Goal: Task Accomplishment & Management: Use online tool/utility

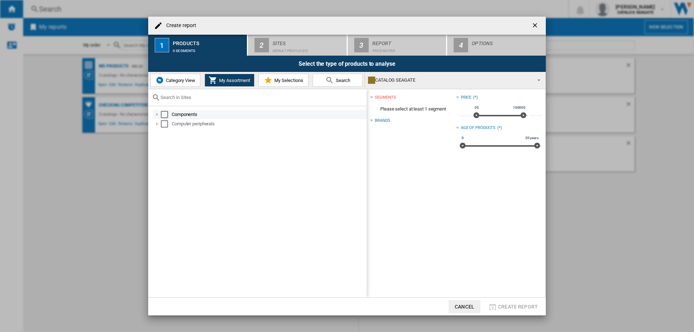
click at [158, 114] on div "Create report ..." at bounding box center [157, 114] width 7 height 7
click at [164, 124] on div "Create report ..." at bounding box center [165, 123] width 7 height 7
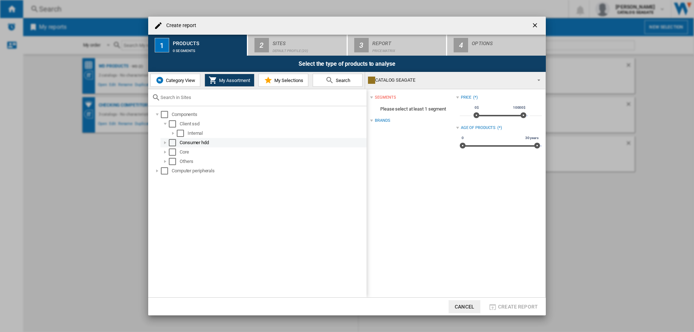
click at [166, 142] on div "Create report ..." at bounding box center [165, 142] width 7 height 7
click at [154, 114] on div "Create report ..." at bounding box center [157, 114] width 7 height 7
click at [175, 81] on span "Category View" at bounding box center [179, 80] width 31 height 5
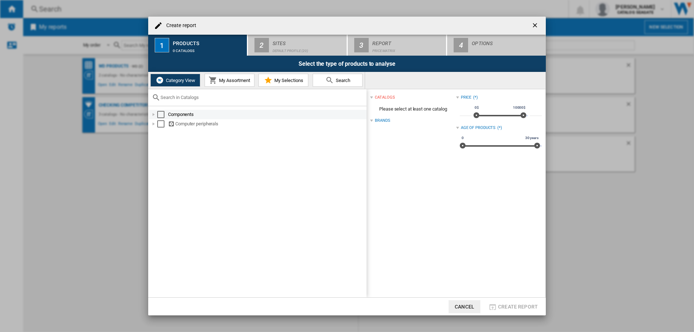
click at [154, 114] on div "Create report ..." at bounding box center [153, 114] width 7 height 7
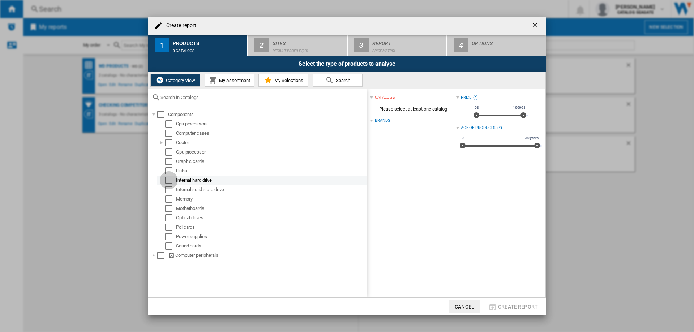
click at [169, 179] on div "Select" at bounding box center [168, 180] width 7 height 7
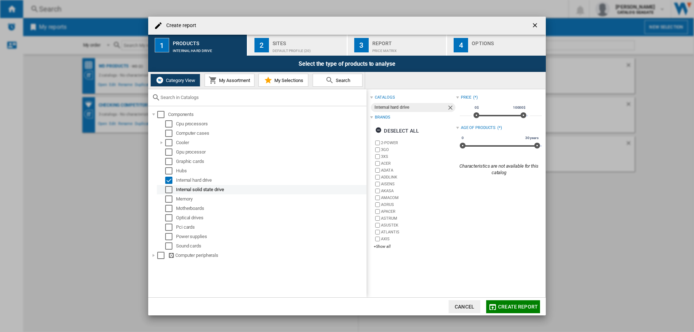
click at [168, 192] on div "Select" at bounding box center [168, 189] width 7 height 7
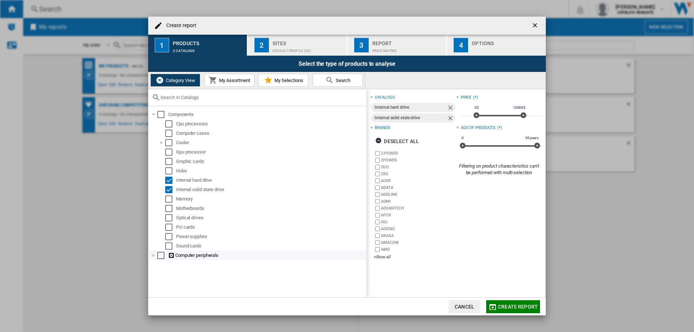
click at [153, 255] on div "Create report ..." at bounding box center [153, 255] width 7 height 7
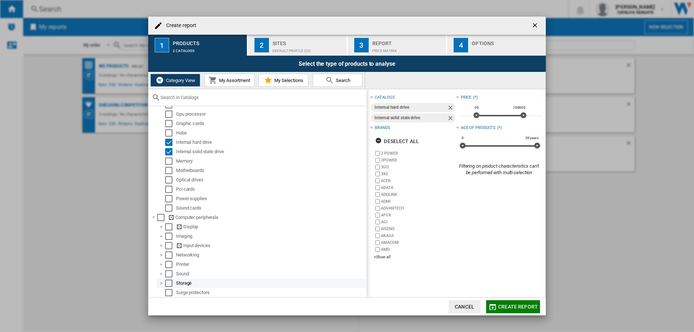
click at [160, 285] on div "Create report ..." at bounding box center [161, 283] width 7 height 7
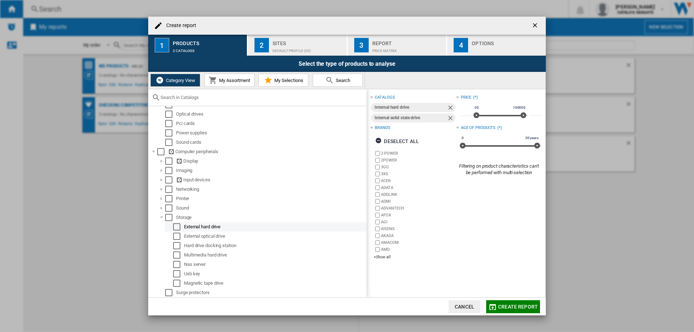
click at [177, 227] on div "Select" at bounding box center [176, 226] width 7 height 7
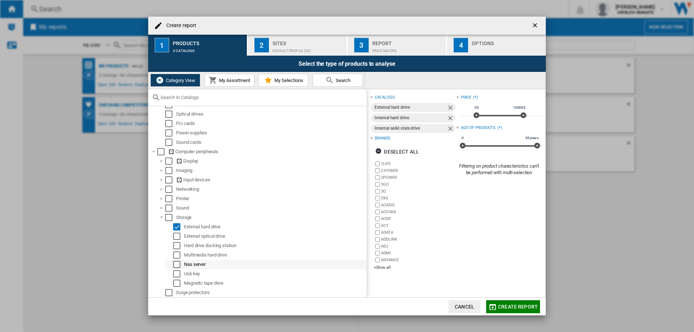
click at [177, 264] on div "Select" at bounding box center [176, 264] width 7 height 7
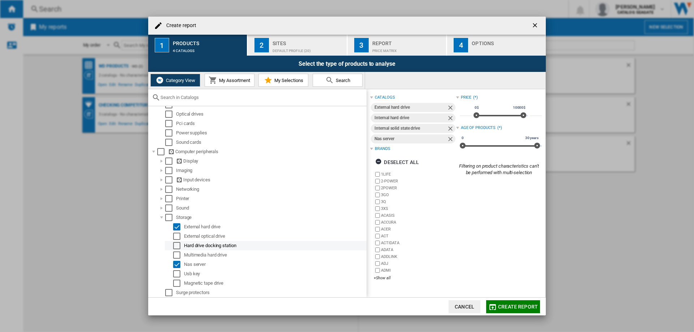
click at [176, 246] on div "Select" at bounding box center [176, 245] width 7 height 7
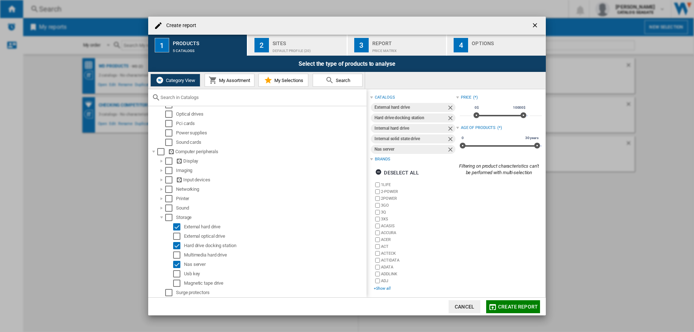
click at [385, 287] on div "+Show all" at bounding box center [415, 288] width 82 height 5
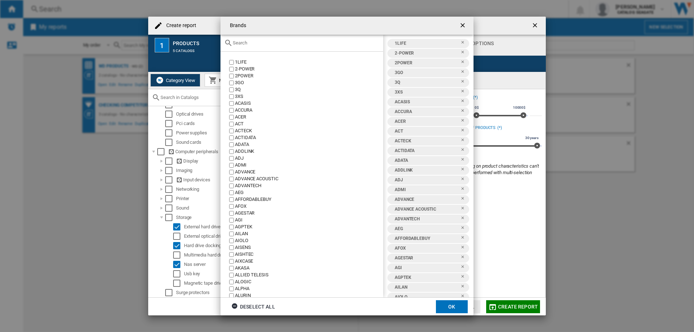
click at [264, 304] on div "Deselect all" at bounding box center [253, 306] width 44 height 13
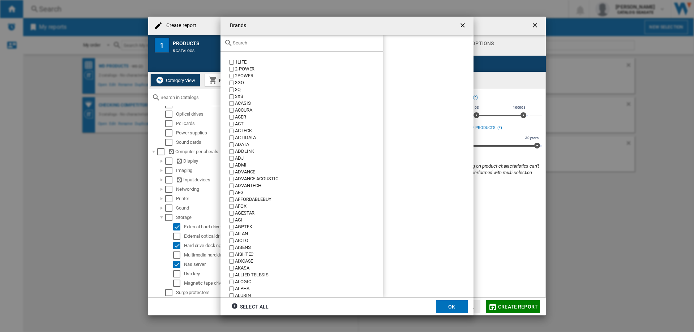
click at [248, 43] on input "Brands 1LIFE ..." at bounding box center [306, 42] width 147 height 5
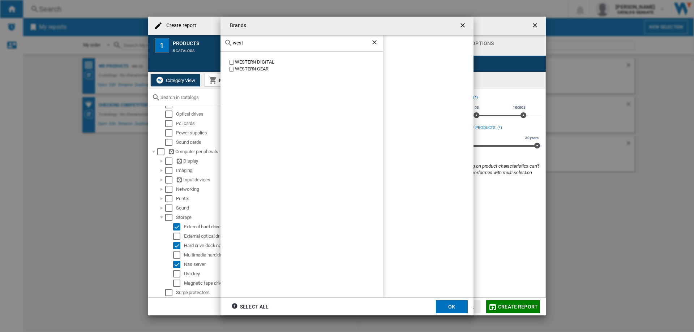
type input "west"
click at [456, 306] on button "OK" at bounding box center [452, 306] width 32 height 13
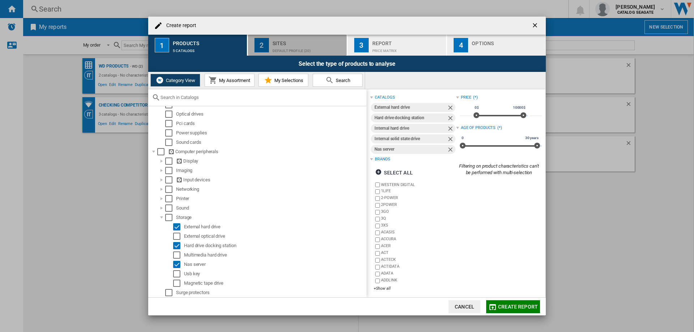
click at [297, 45] on div "Default profile (20)" at bounding box center [308, 49] width 71 height 8
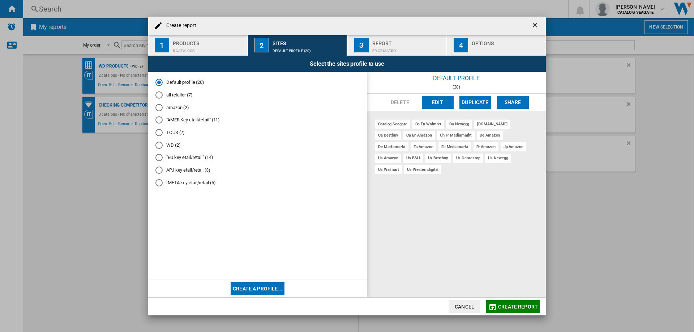
click at [158, 120] on div "Create report ..." at bounding box center [158, 119] width 7 height 7
click at [384, 44] on div "Report" at bounding box center [407, 42] width 71 height 8
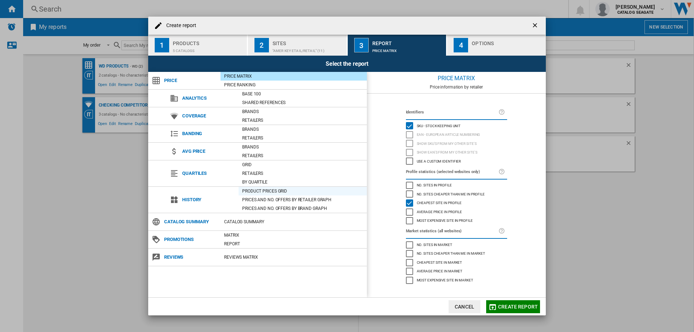
click at [269, 189] on div "Product prices grid" at bounding box center [303, 191] width 128 height 7
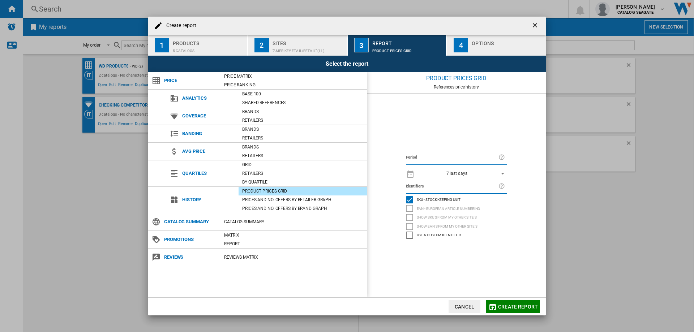
click at [454, 172] on div "7 last days" at bounding box center [456, 173] width 21 height 5
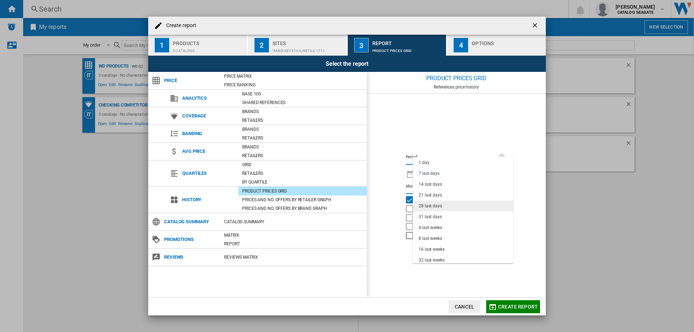
click at [441, 205] on div "28 last days" at bounding box center [430, 206] width 23 height 6
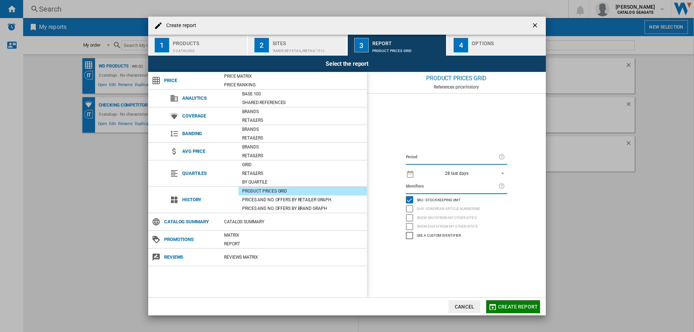
click at [508, 304] on span "Create report" at bounding box center [518, 307] width 40 height 6
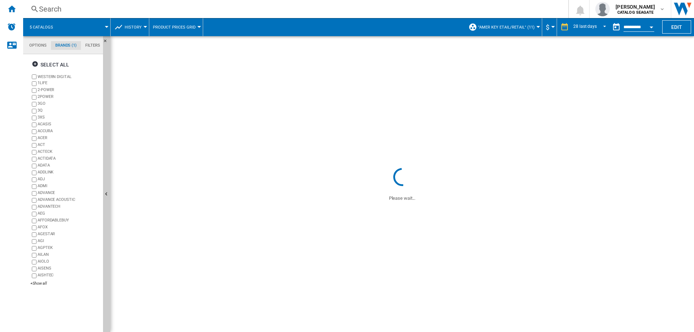
click at [106, 27] on div at bounding box center [107, 27] width 4 height 2
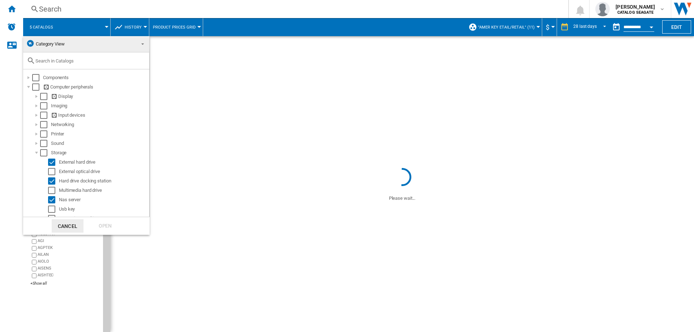
click at [85, 288] on md-backdrop at bounding box center [347, 166] width 694 height 332
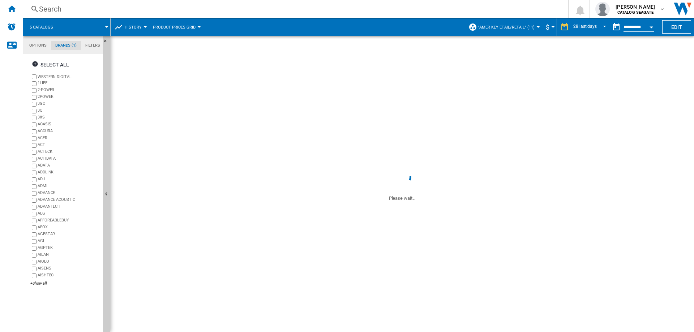
click at [32, 47] on md-tab-item "Options" at bounding box center [38, 45] width 26 height 9
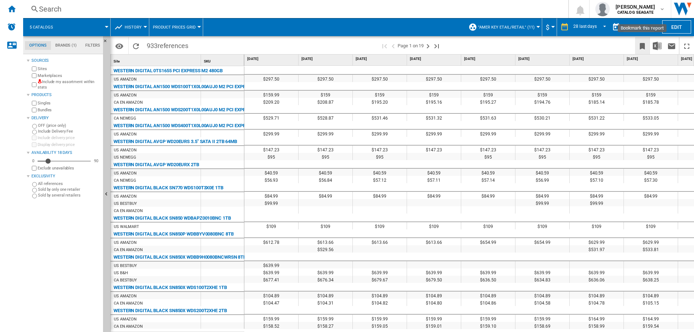
click at [644, 47] on ng-md-icon "Bookmark this report" at bounding box center [642, 46] width 9 height 9
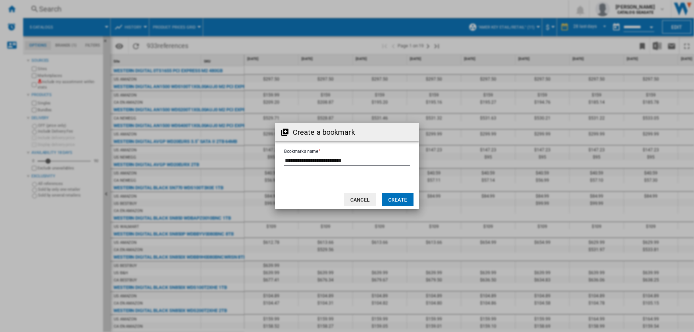
drag, startPoint x: 363, startPoint y: 159, endPoint x: 275, endPoint y: 161, distance: 87.8
click at [275, 161] on form "Bookmark's name" at bounding box center [347, 161] width 145 height 27
type input "**********"
click at [394, 198] on button "Create" at bounding box center [398, 199] width 32 height 13
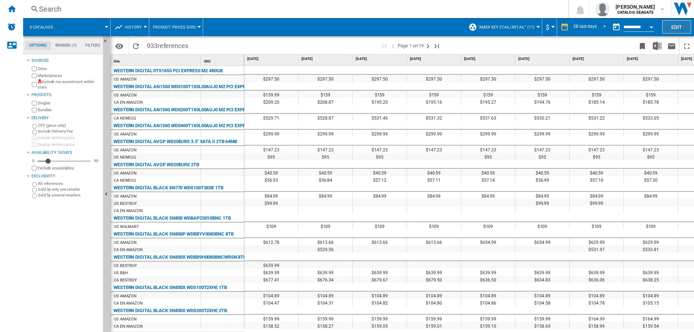
click at [688, 24] on button "Edit" at bounding box center [676, 26] width 29 height 13
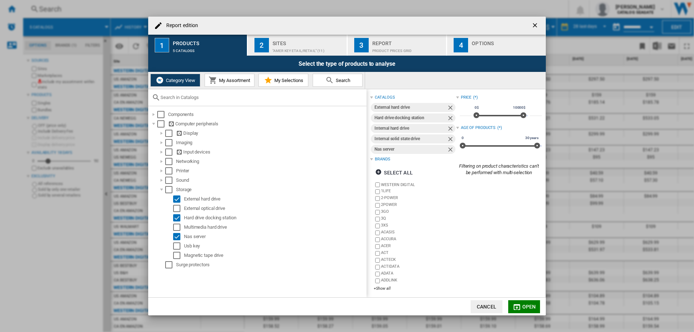
click at [533, 27] on ng-md-icon "getI18NText('BUTTONS.CLOSE_DIALOG')" at bounding box center [535, 26] width 9 height 9
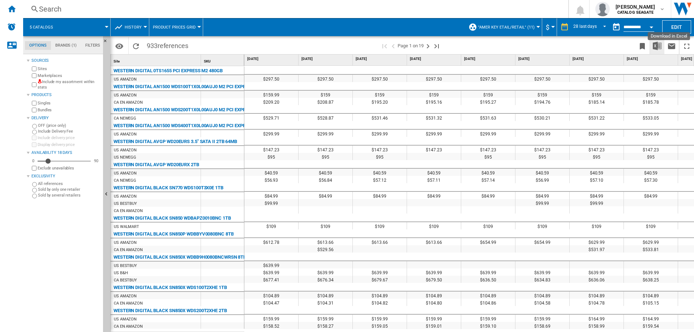
click at [663, 43] on button "Download in Excel" at bounding box center [657, 45] width 14 height 17
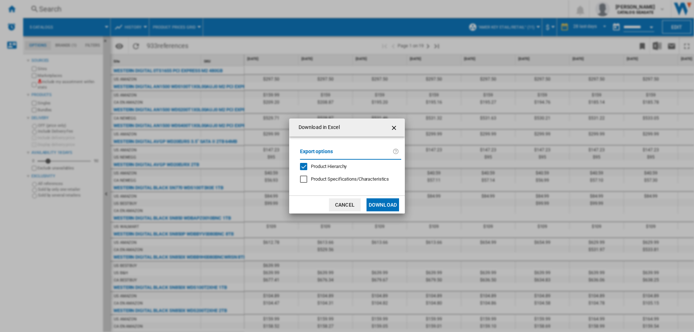
click at [382, 203] on button "Download" at bounding box center [383, 204] width 33 height 13
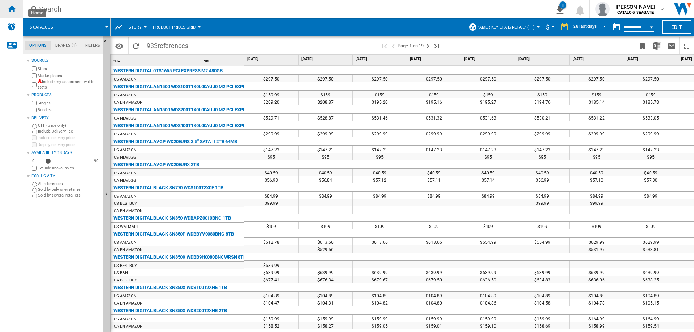
click at [15, 11] on ng-md-icon "Home" at bounding box center [11, 8] width 9 height 9
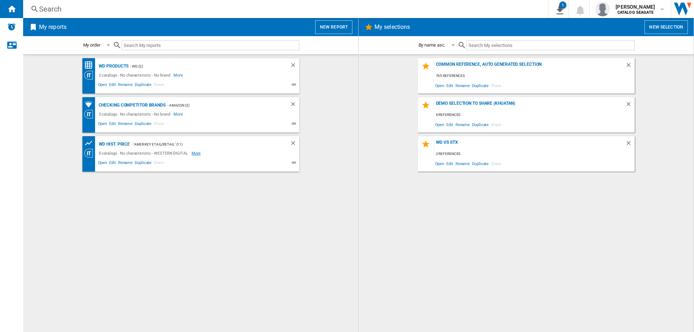
click at [194, 154] on span "More" at bounding box center [197, 153] width 10 height 9
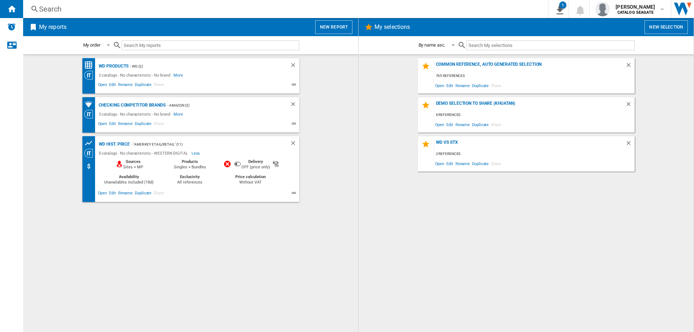
click at [194, 154] on span "Less" at bounding box center [197, 153] width 10 height 9
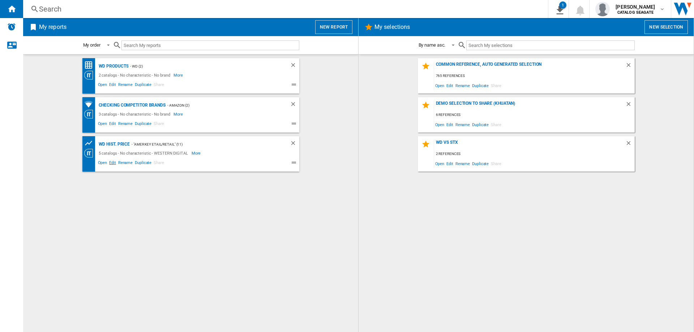
click at [114, 162] on span "Edit" at bounding box center [112, 163] width 9 height 9
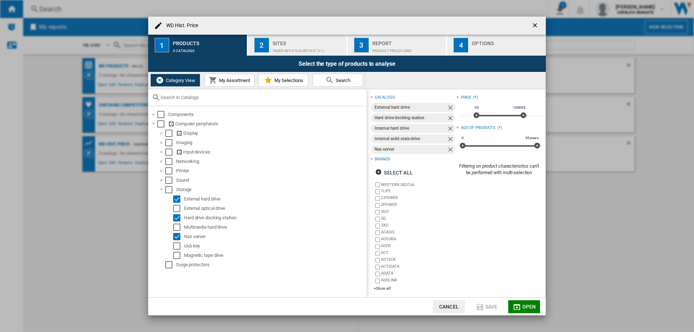
click at [386, 50] on div "Product prices grid" at bounding box center [407, 49] width 71 height 8
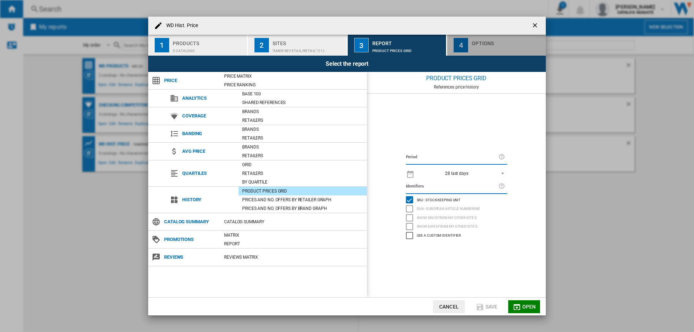
click at [472, 51] on div "WD Hist. ..." at bounding box center [507, 49] width 71 height 8
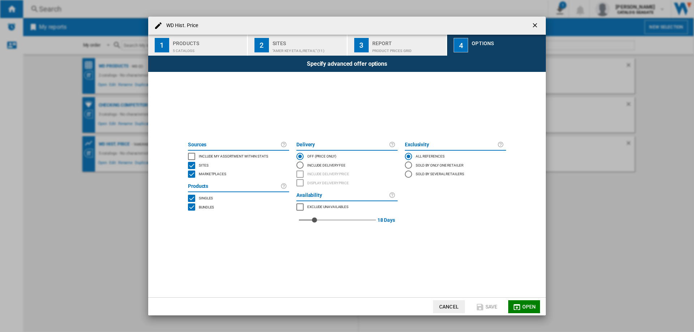
click at [537, 25] on ng-md-icon "getI18NText('BUTTONS.CLOSE_DIALOG')" at bounding box center [535, 26] width 9 height 9
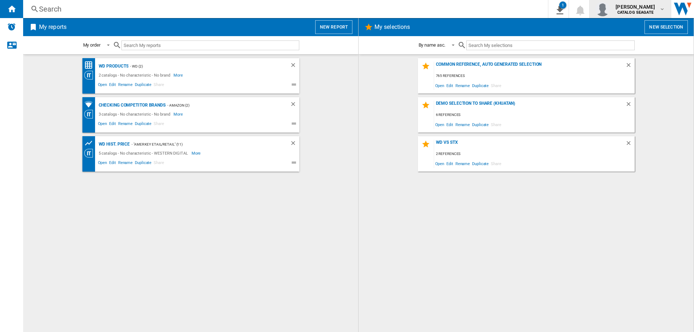
click at [651, 12] on b "CATALOG SEAGATE" at bounding box center [635, 12] width 36 height 5
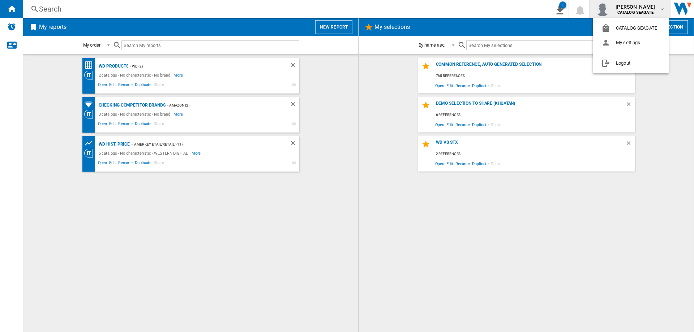
click at [349, 123] on md-backdrop at bounding box center [347, 166] width 694 height 332
